Goal: Task Accomplishment & Management: Use online tool/utility

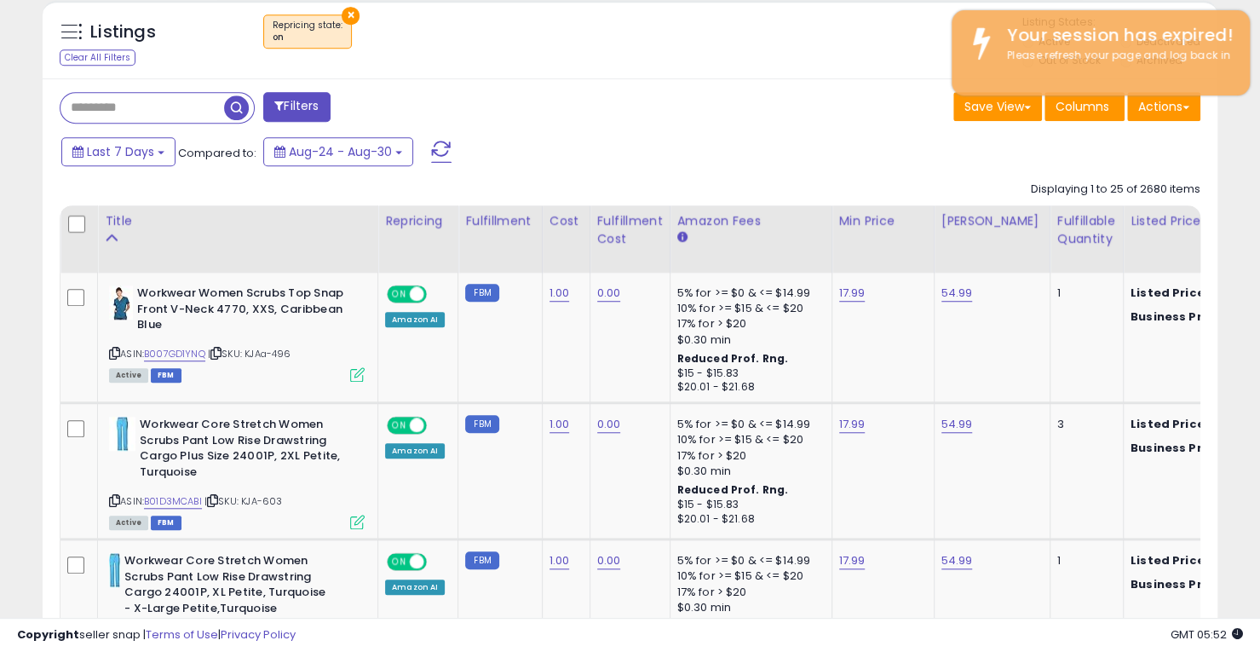
scroll to position [596, 0]
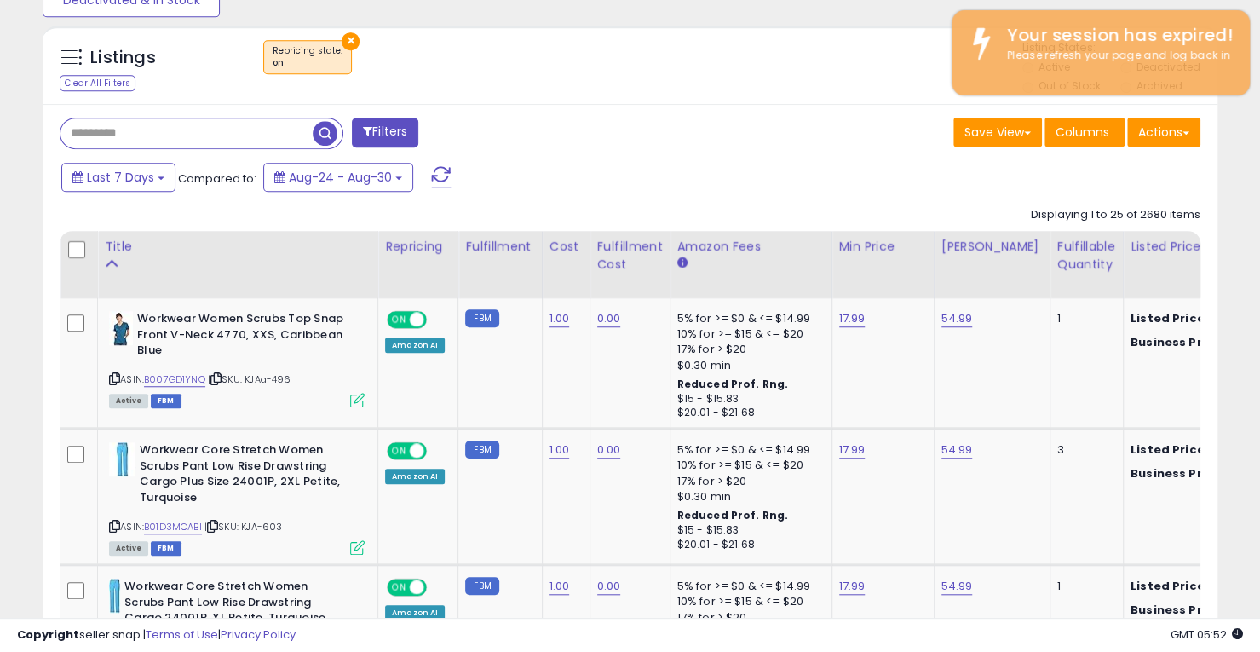
click at [203, 137] on input "text" at bounding box center [187, 133] width 252 height 30
type input "****"
click at [354, 129] on span "button" at bounding box center [348, 133] width 25 height 25
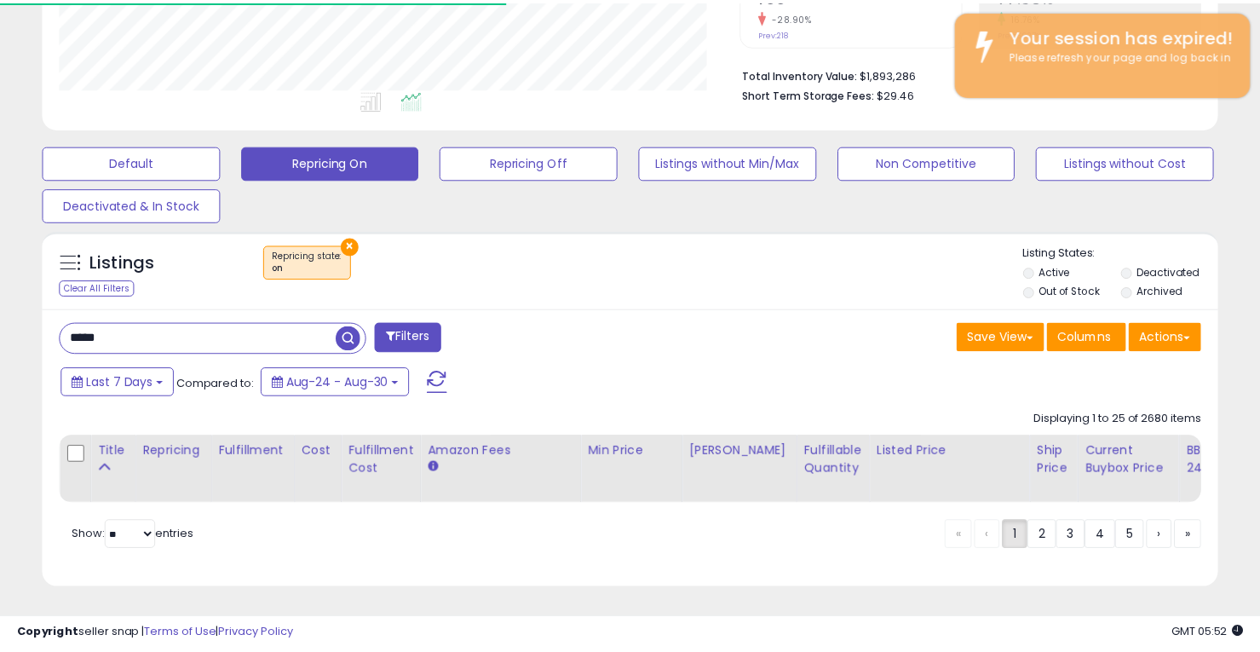
scroll to position [851777, 851446]
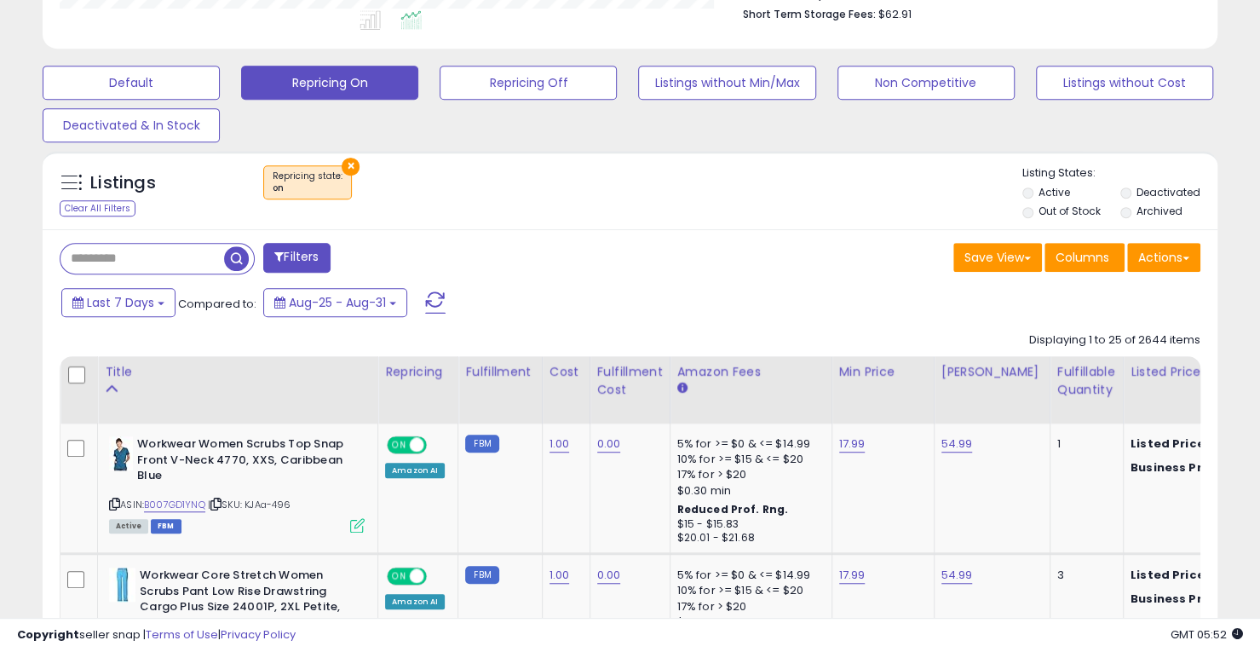
scroll to position [511, 0]
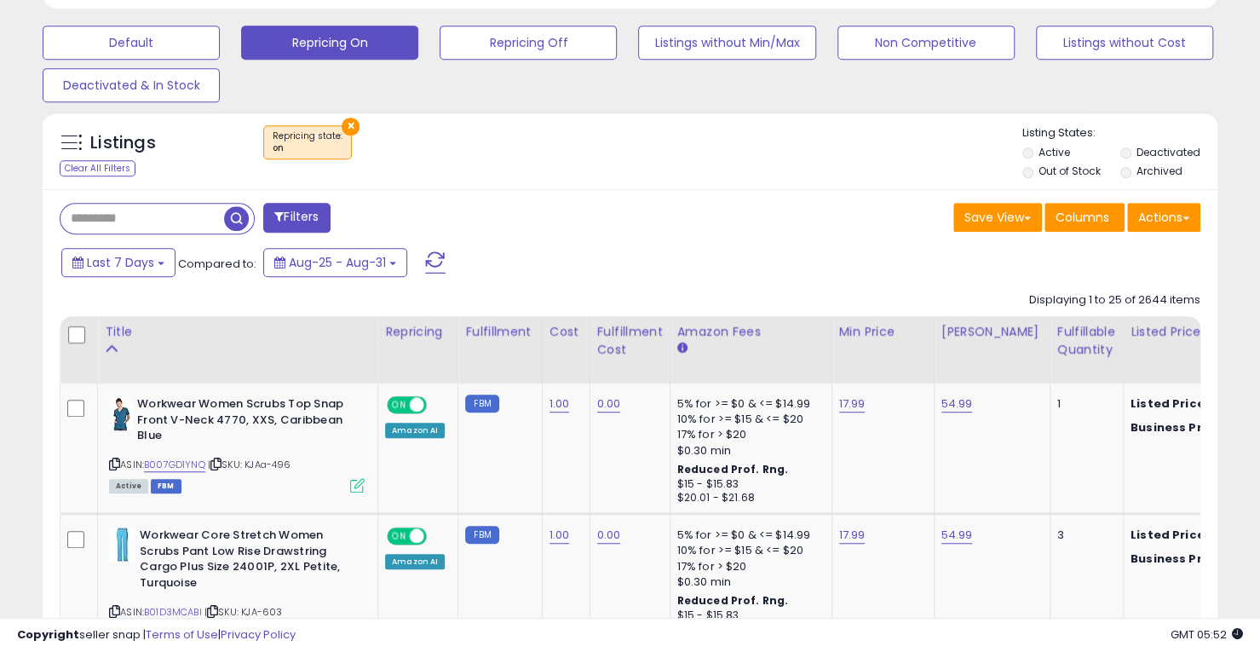
click at [149, 228] on input "text" at bounding box center [143, 219] width 164 height 30
type input "*"
type input "****"
click at [352, 226] on span "button" at bounding box center [348, 218] width 25 height 25
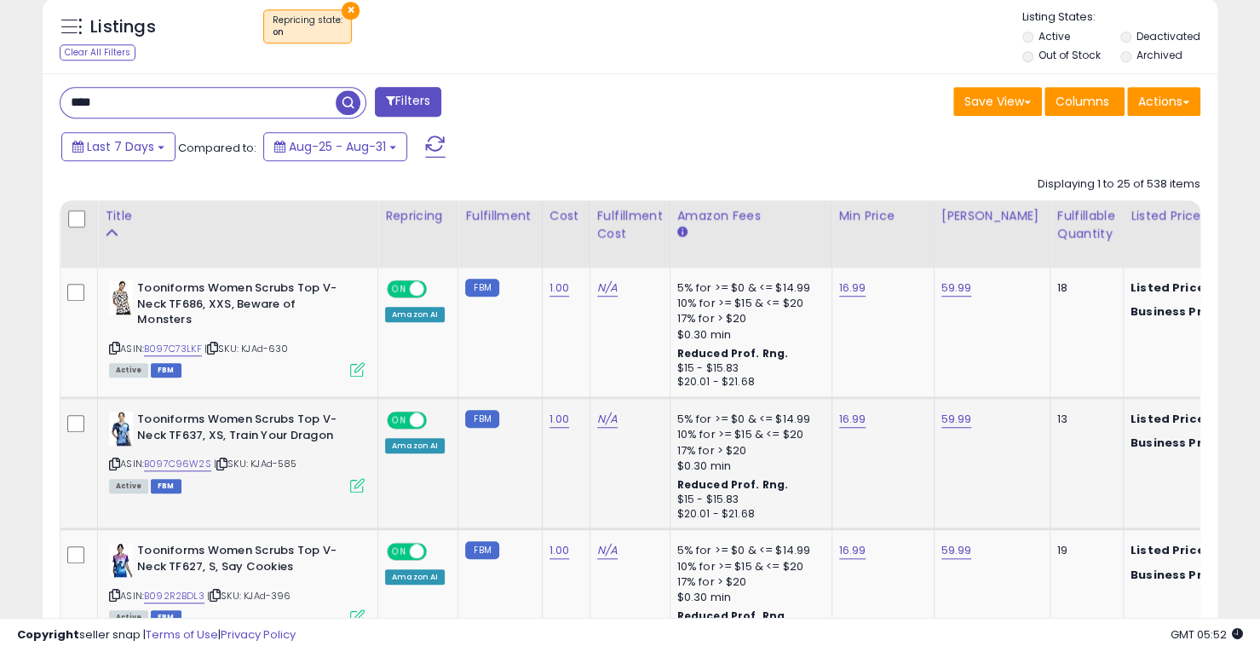
scroll to position [402, 0]
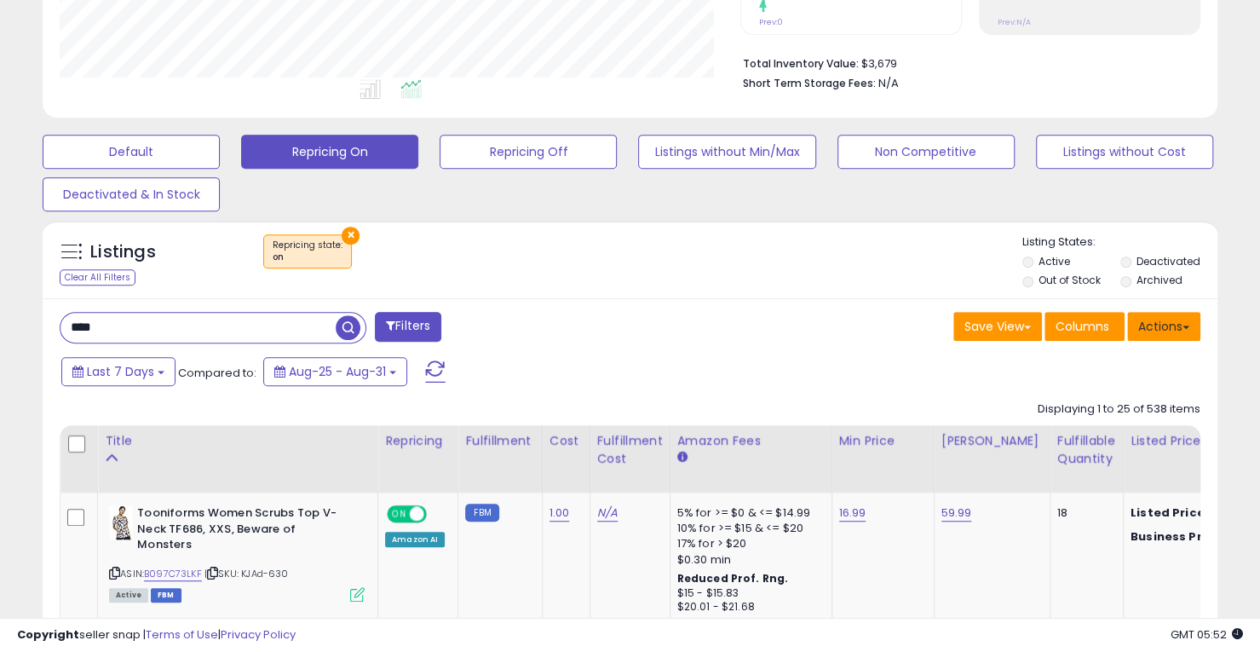
click at [1186, 329] on button "Actions" at bounding box center [1163, 326] width 73 height 29
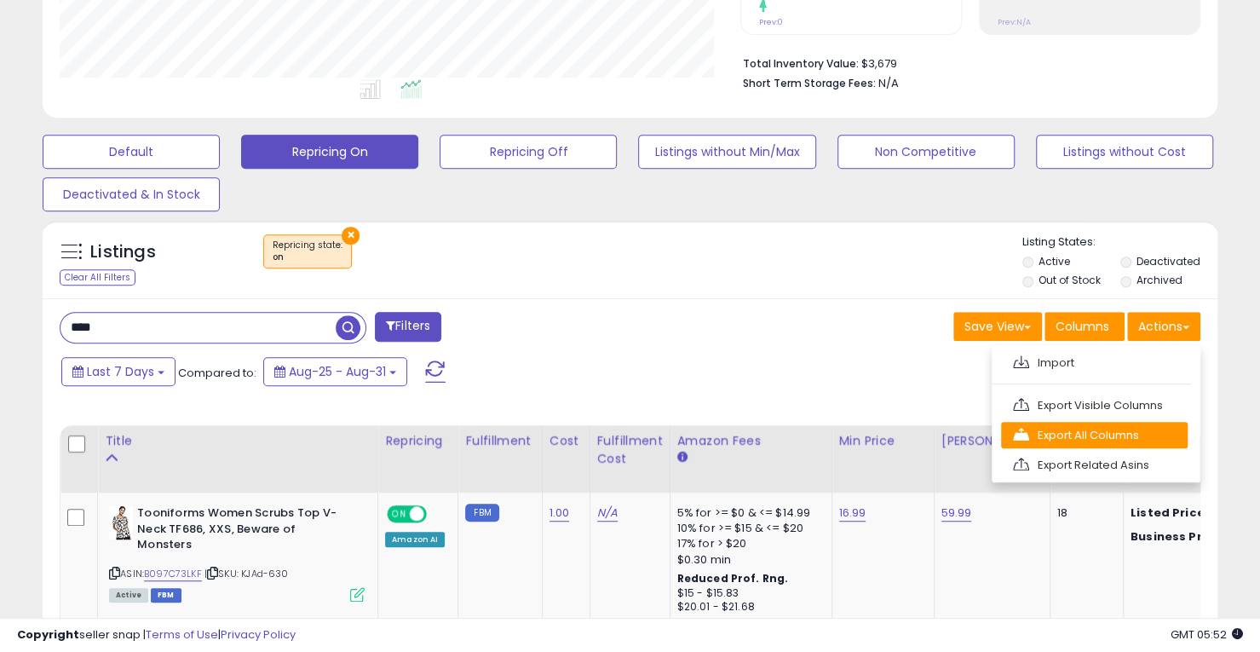
click at [1057, 434] on link "Export All Columns" at bounding box center [1094, 435] width 187 height 26
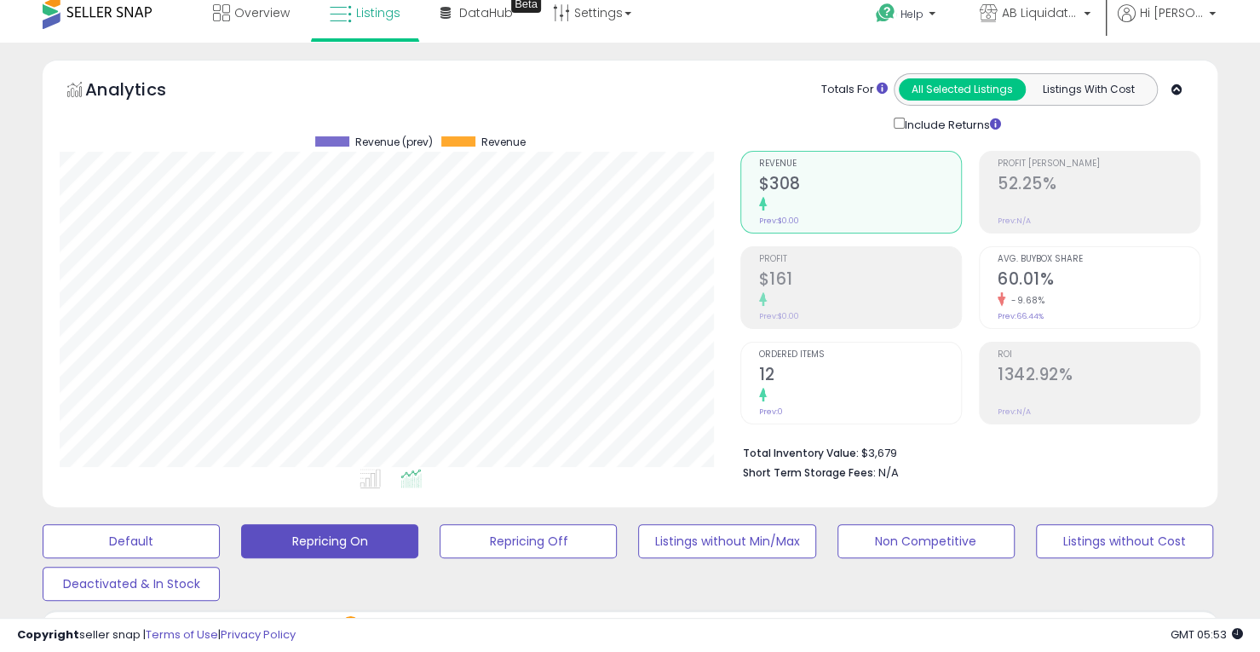
scroll to position [0, 0]
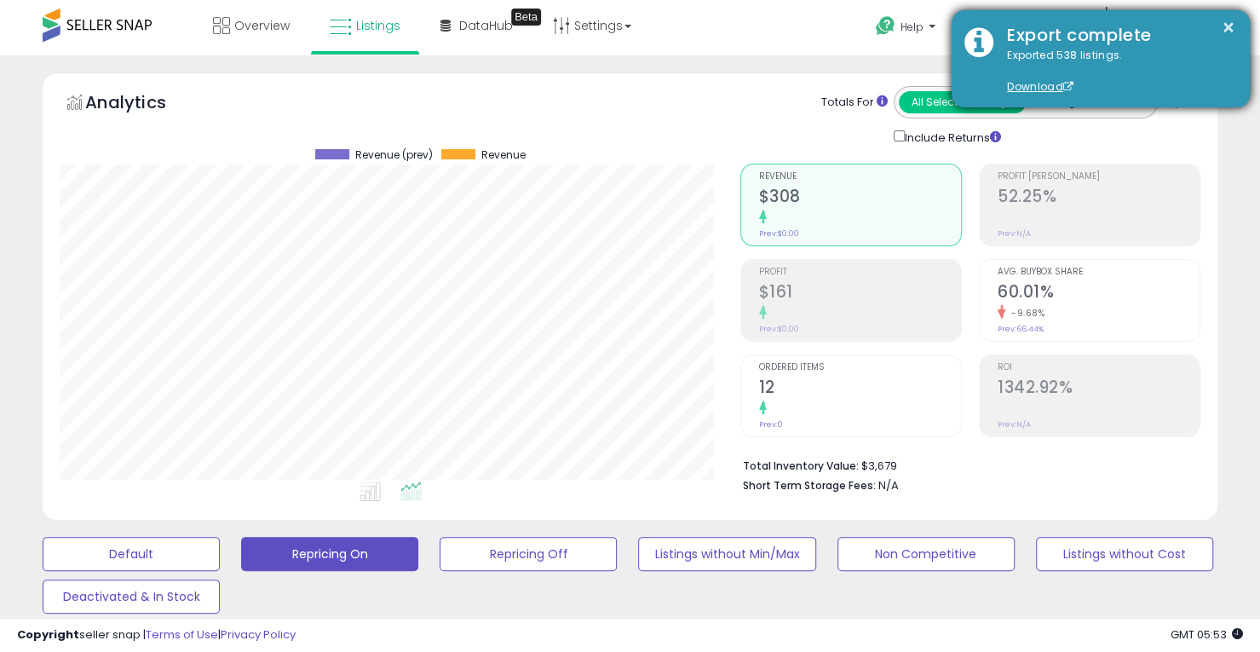
click at [1212, 27] on div "Export complete" at bounding box center [1115, 35] width 243 height 25
